Goal: Transaction & Acquisition: Purchase product/service

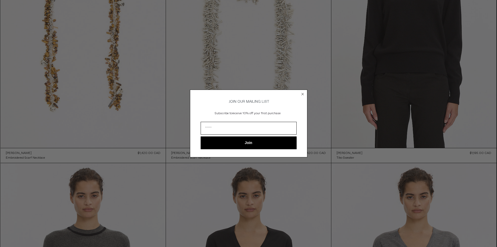
scroll to position [157, 0]
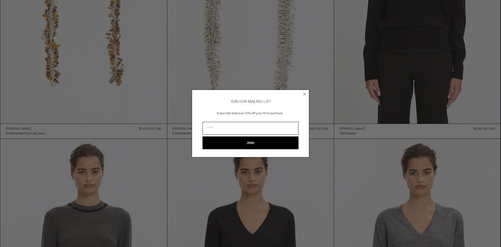
click at [304, 93] on icon "Close dialog" at bounding box center [305, 94] width 2 height 2
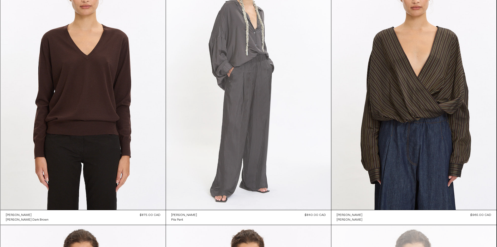
scroll to position [601, 0]
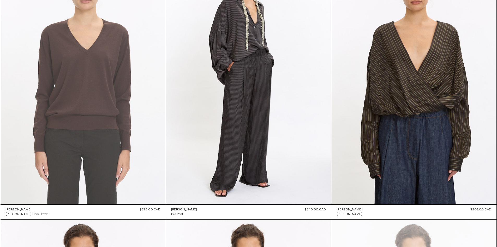
click at [87, 130] on at bounding box center [83, 80] width 165 height 248
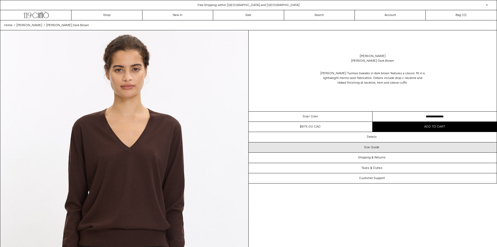
click at [379, 147] on h3 "Size Guide" at bounding box center [371, 147] width 15 height 4
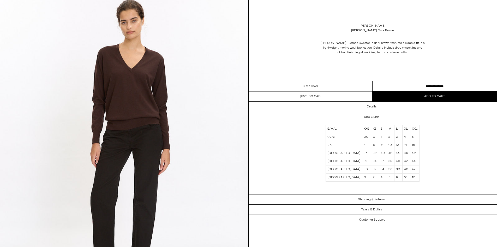
scroll to position [1018, 0]
